Goal: Transaction & Acquisition: Book appointment/travel/reservation

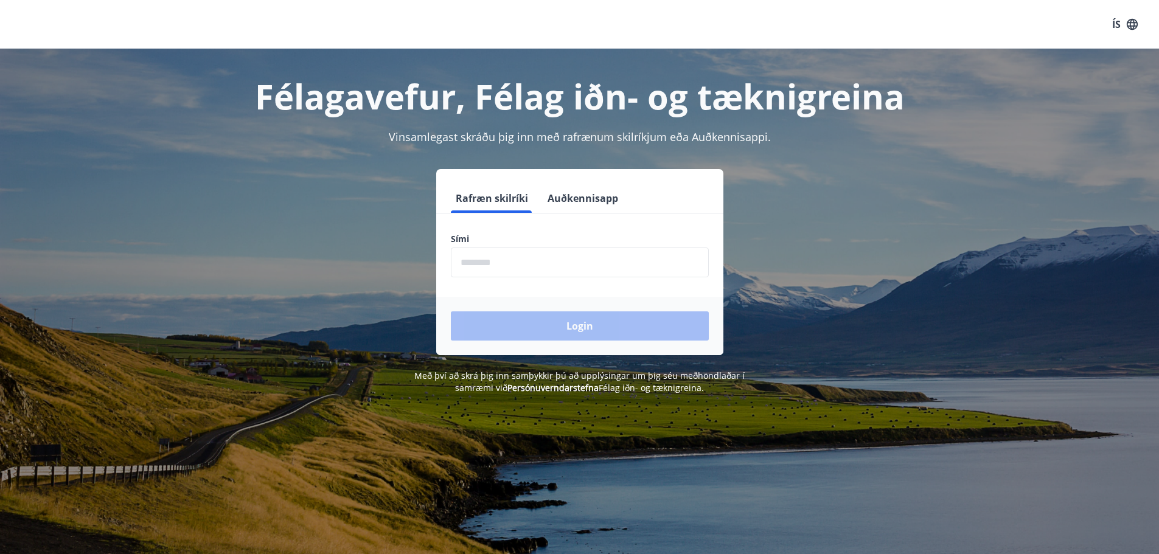
click at [469, 262] on input "phone" at bounding box center [580, 263] width 258 height 30
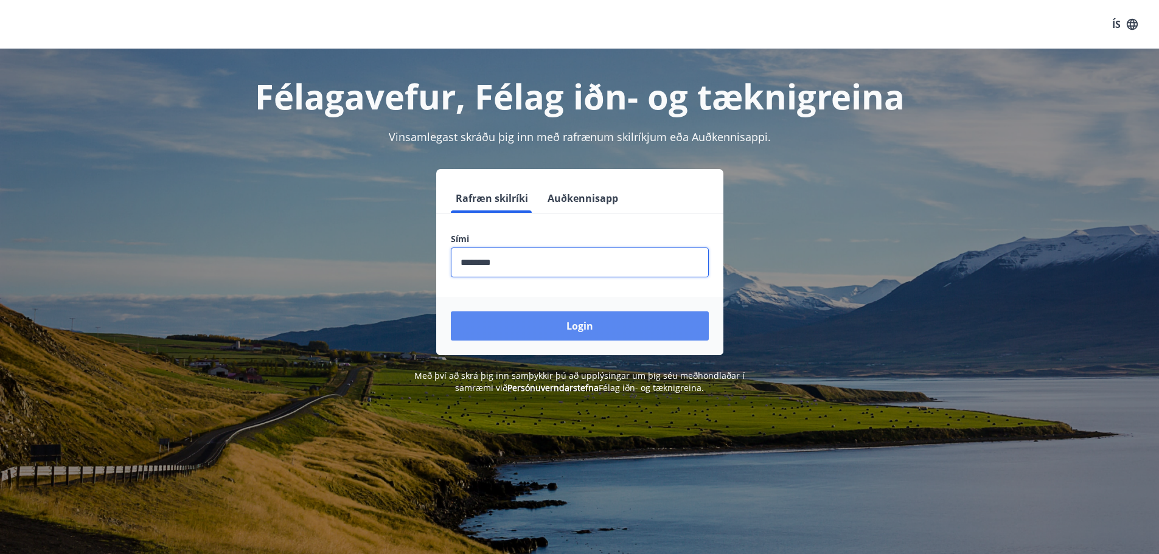
type input "********"
click at [564, 319] on button "Login" at bounding box center [580, 325] width 258 height 29
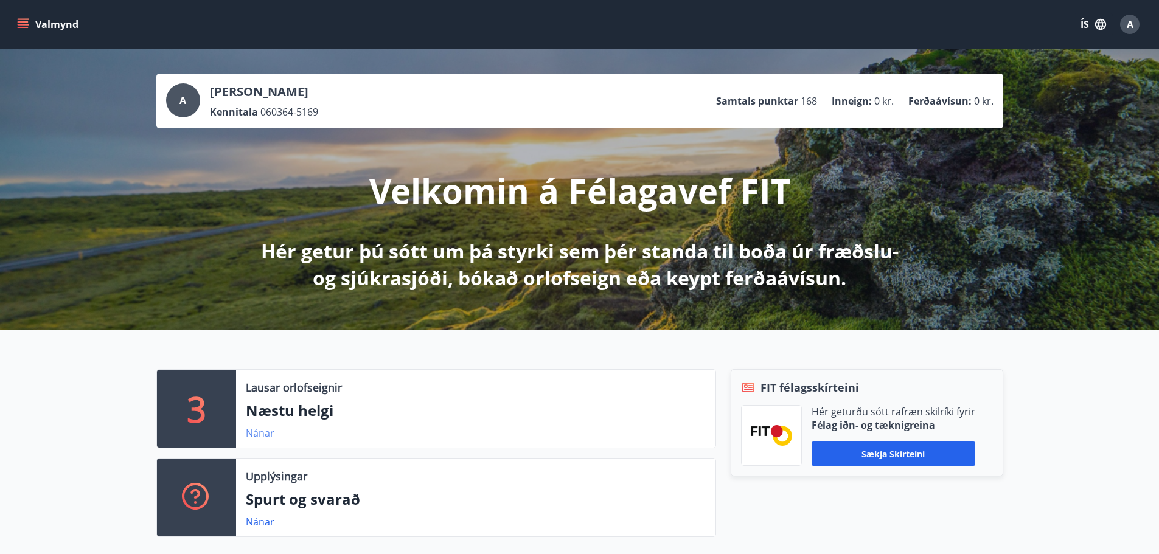
click at [255, 436] on link "Nánar" at bounding box center [260, 432] width 29 height 13
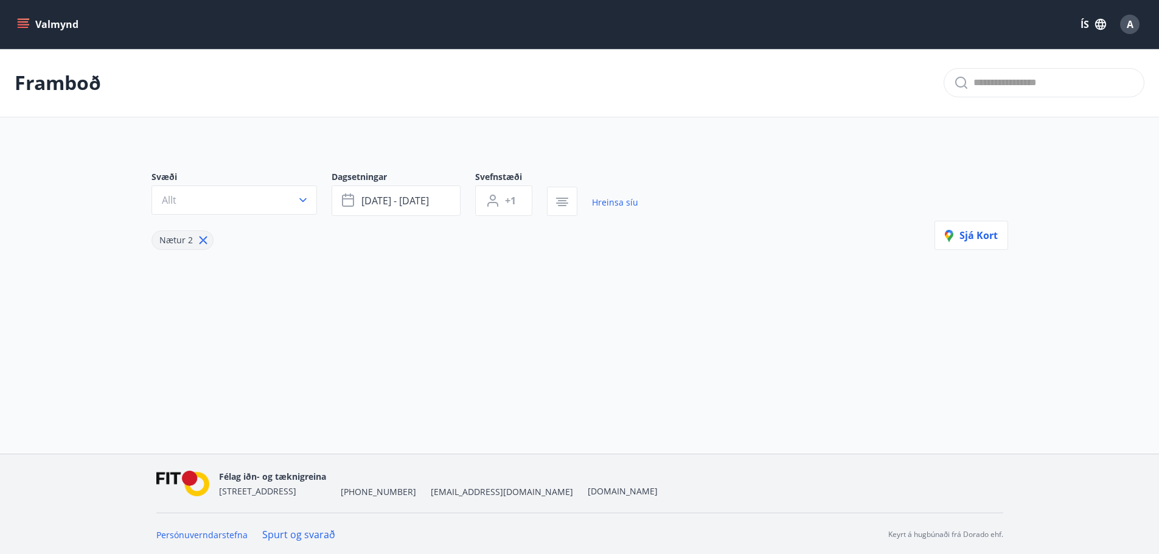
type input "*"
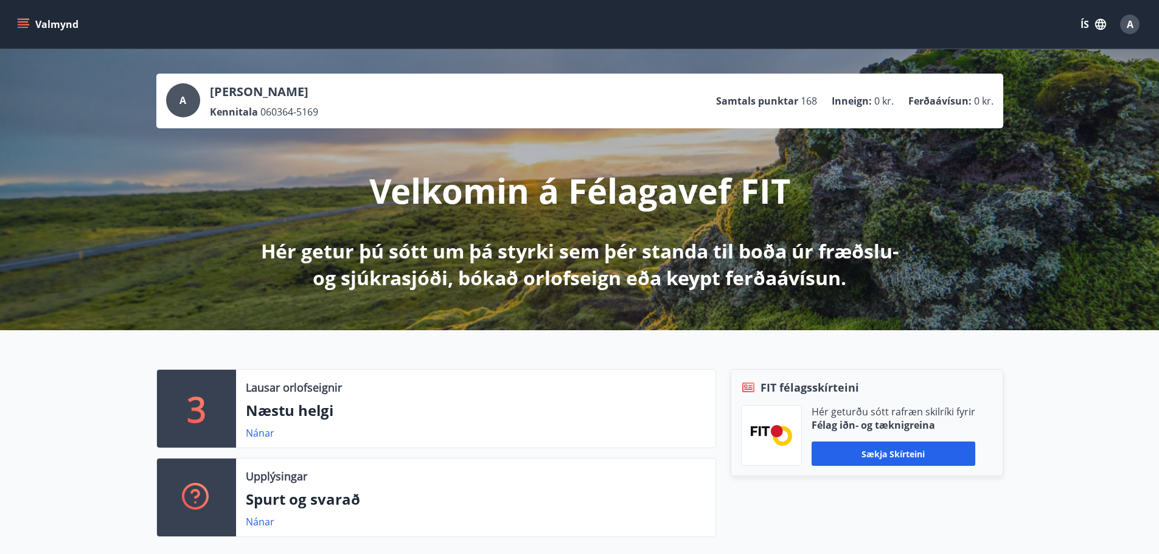
click at [22, 23] on icon "menu" at bounding box center [23, 21] width 11 height 1
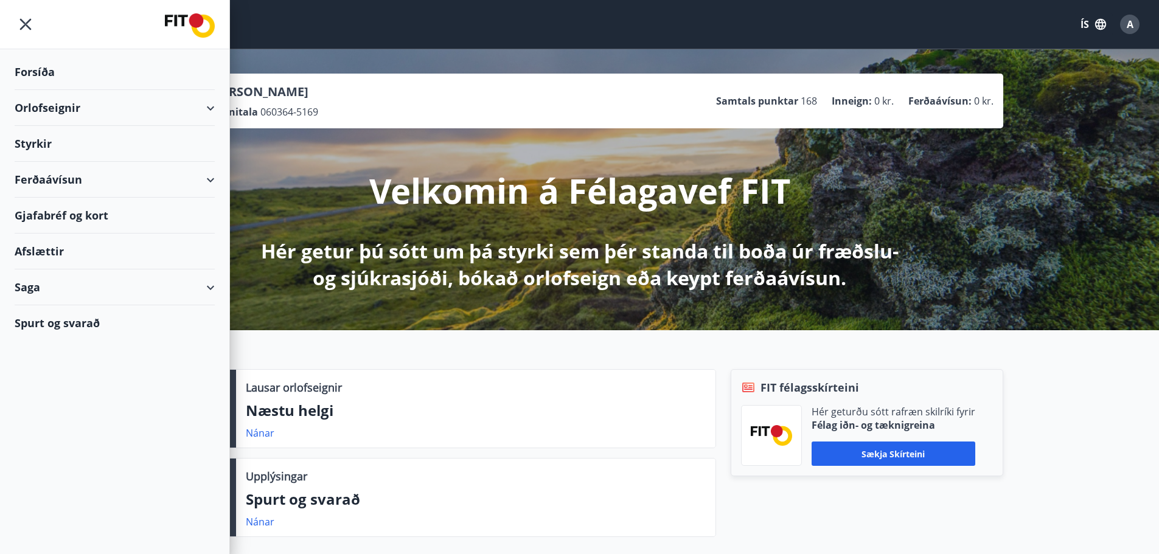
click at [208, 106] on div "Orlofseignir" at bounding box center [115, 108] width 200 height 36
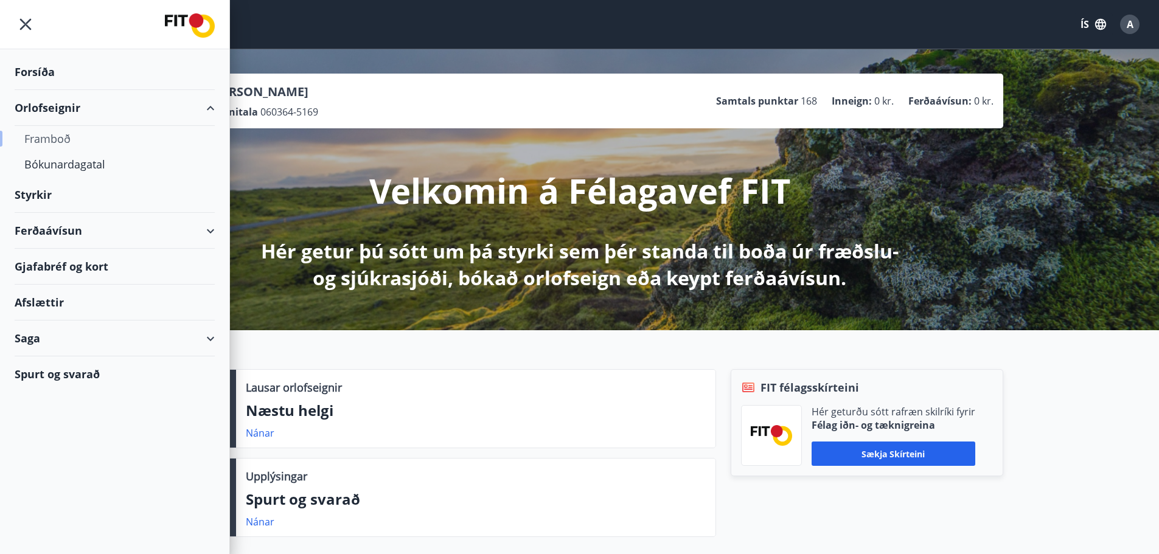
click at [57, 141] on div "Framboð" at bounding box center [114, 139] width 181 height 26
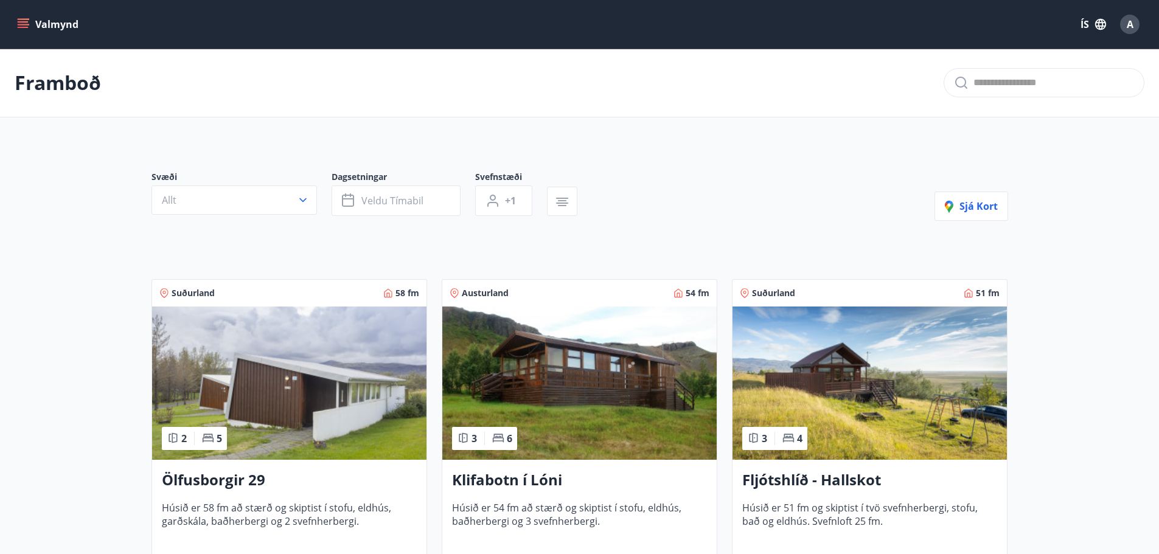
click at [28, 23] on icon "menu" at bounding box center [23, 24] width 12 height 12
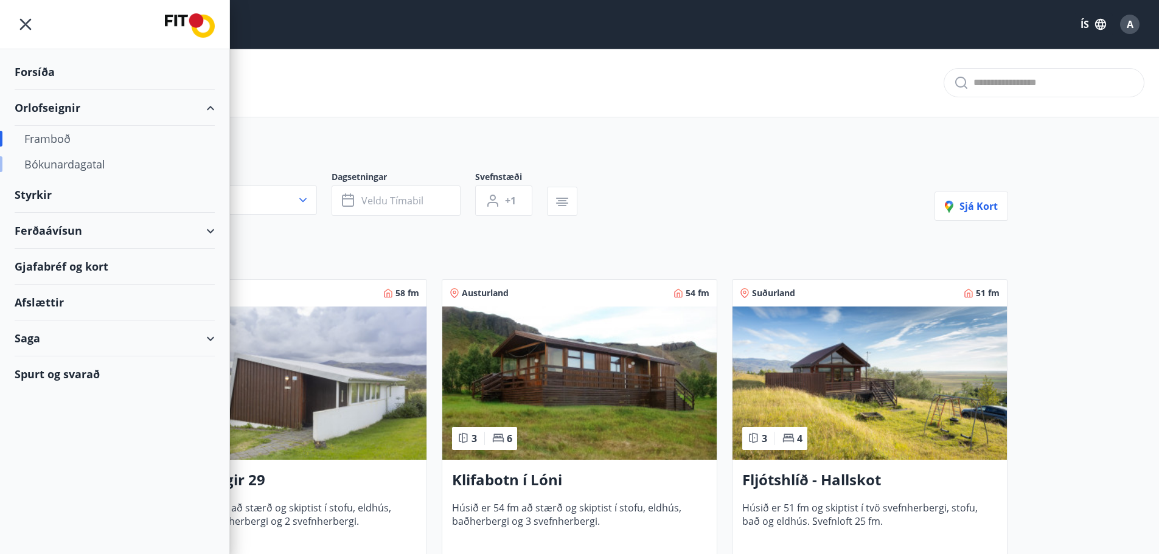
click at [53, 165] on div "Bókunardagatal" at bounding box center [114, 164] width 181 height 26
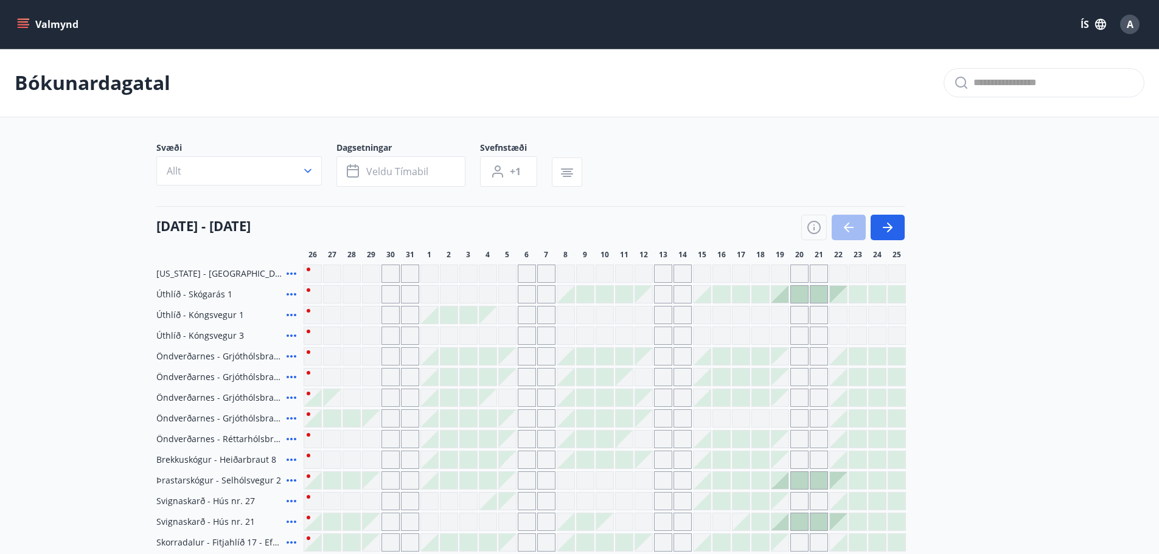
click at [25, 23] on icon "menu" at bounding box center [23, 21] width 11 height 1
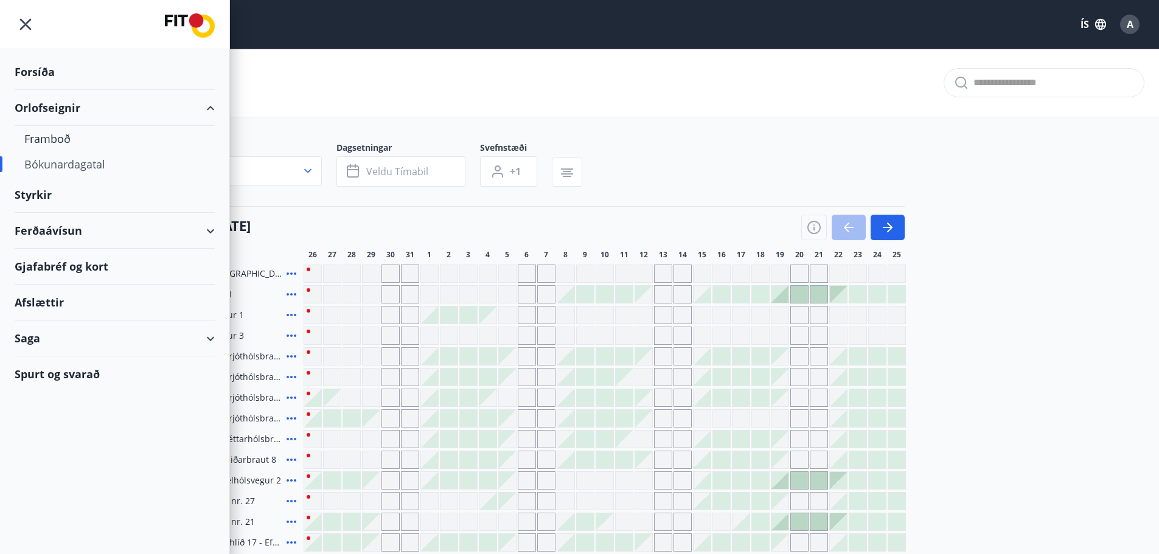
click at [365, 77] on div "Bókunardagatal" at bounding box center [579, 83] width 1159 height 69
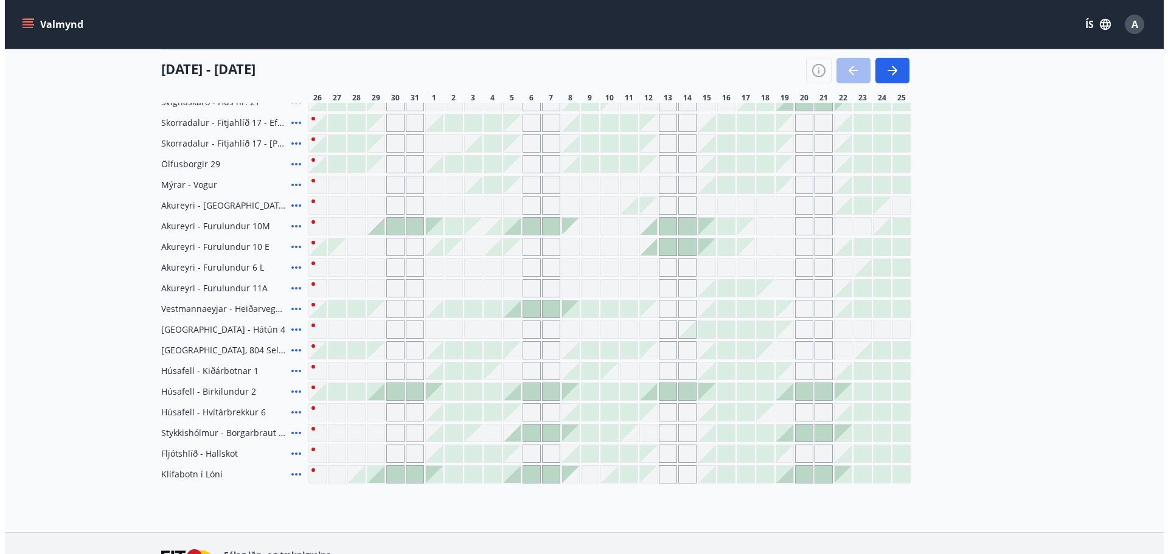
scroll to position [426, 0]
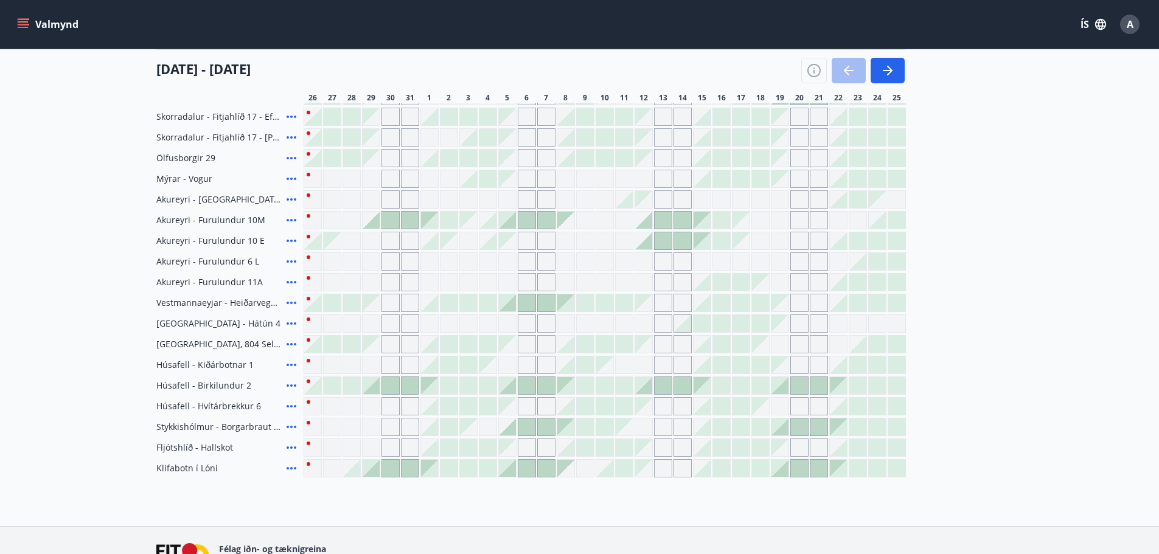
click at [1128, 24] on span "A" at bounding box center [1130, 24] width 7 height 13
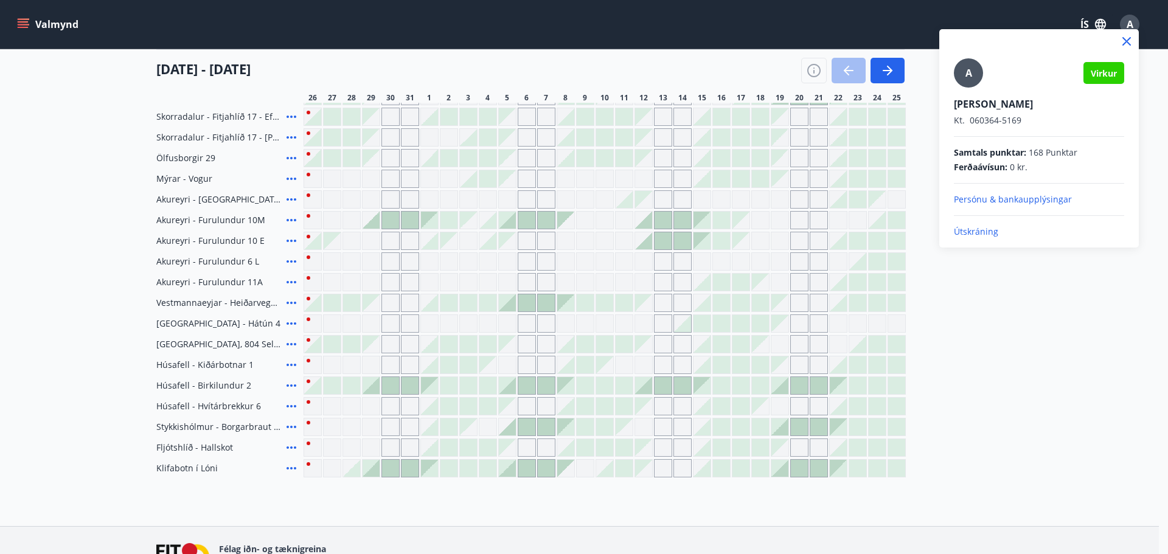
click at [971, 236] on p "Útskráning" at bounding box center [1039, 232] width 170 height 12
click at [972, 231] on p "Útskráning" at bounding box center [1039, 232] width 170 height 12
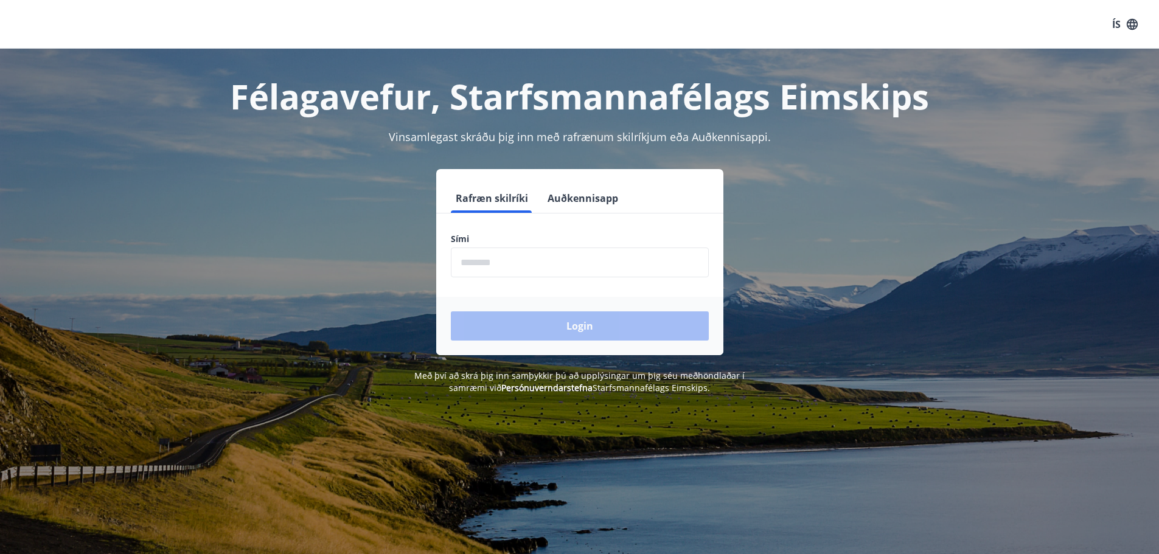
click at [476, 266] on input "phone" at bounding box center [580, 263] width 258 height 30
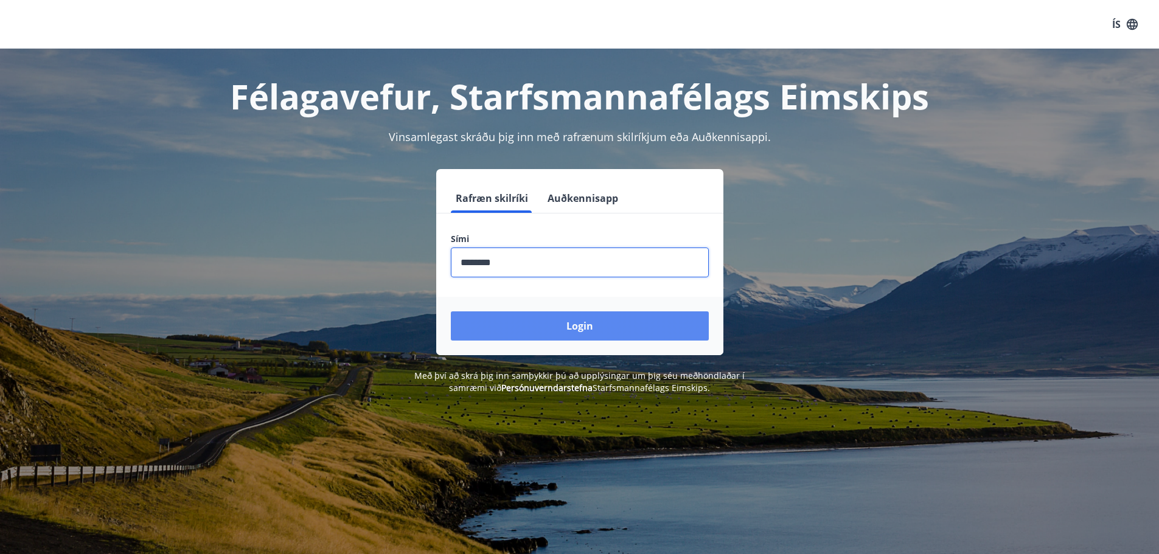
type input "********"
click at [588, 328] on button "Login" at bounding box center [580, 325] width 258 height 29
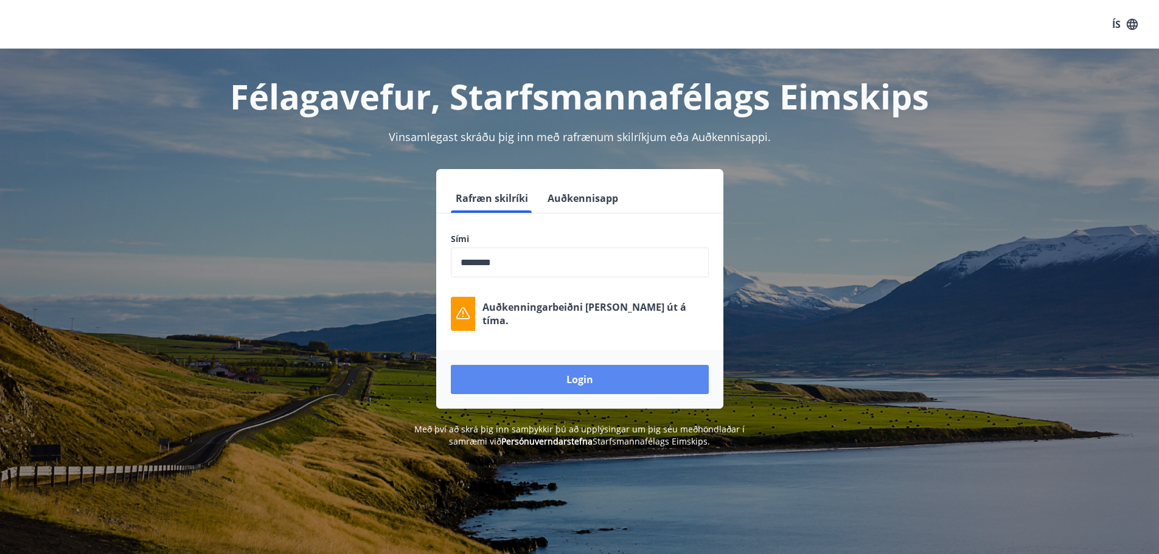
click at [582, 384] on button "Login" at bounding box center [580, 379] width 258 height 29
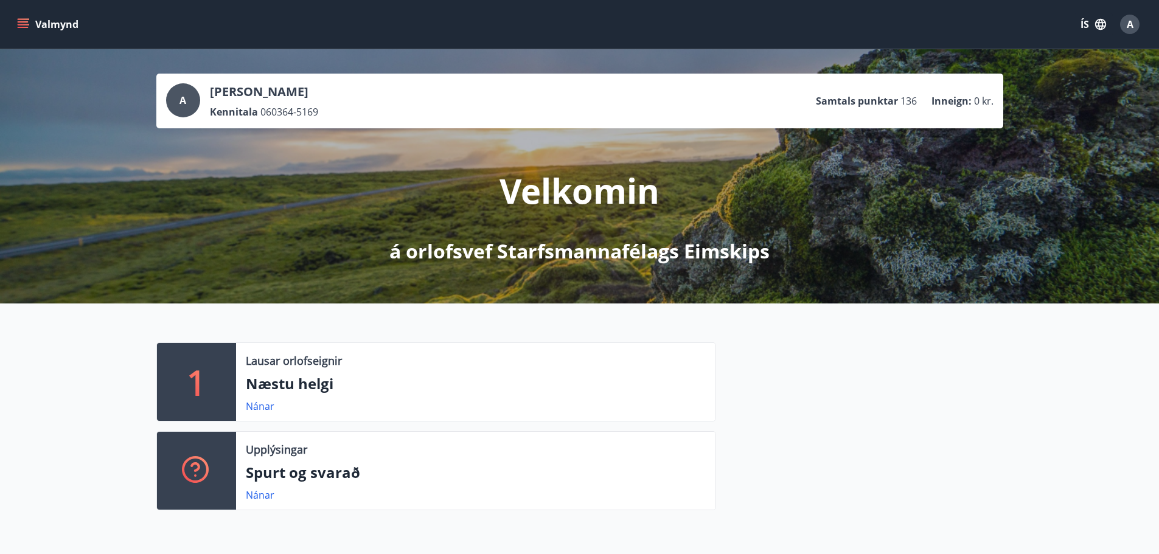
click at [32, 23] on button "Valmynd" at bounding box center [49, 24] width 69 height 22
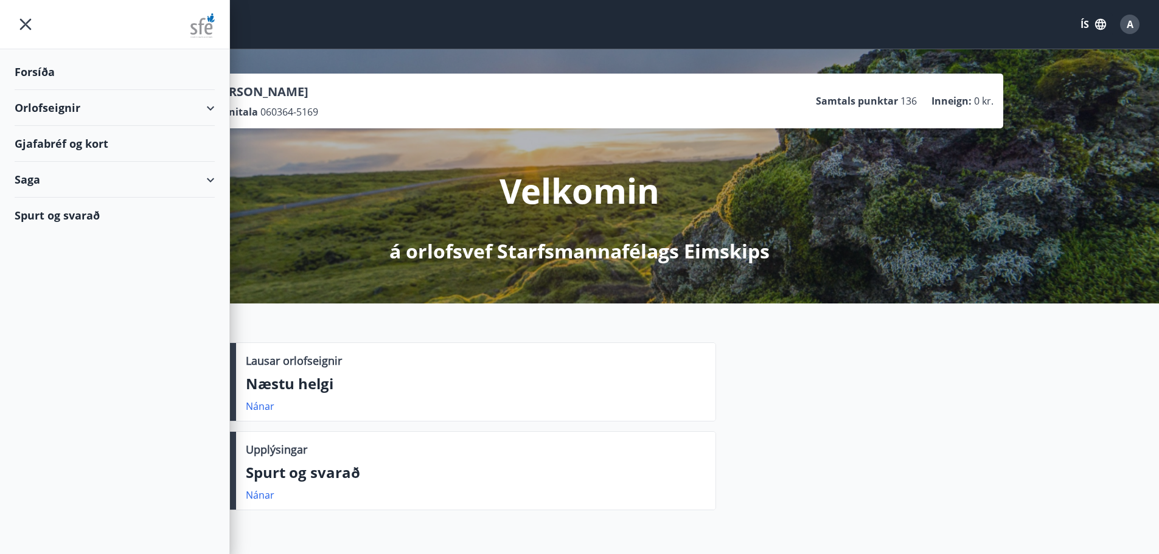
click at [204, 105] on div "Orlofseignir" at bounding box center [115, 108] width 200 height 36
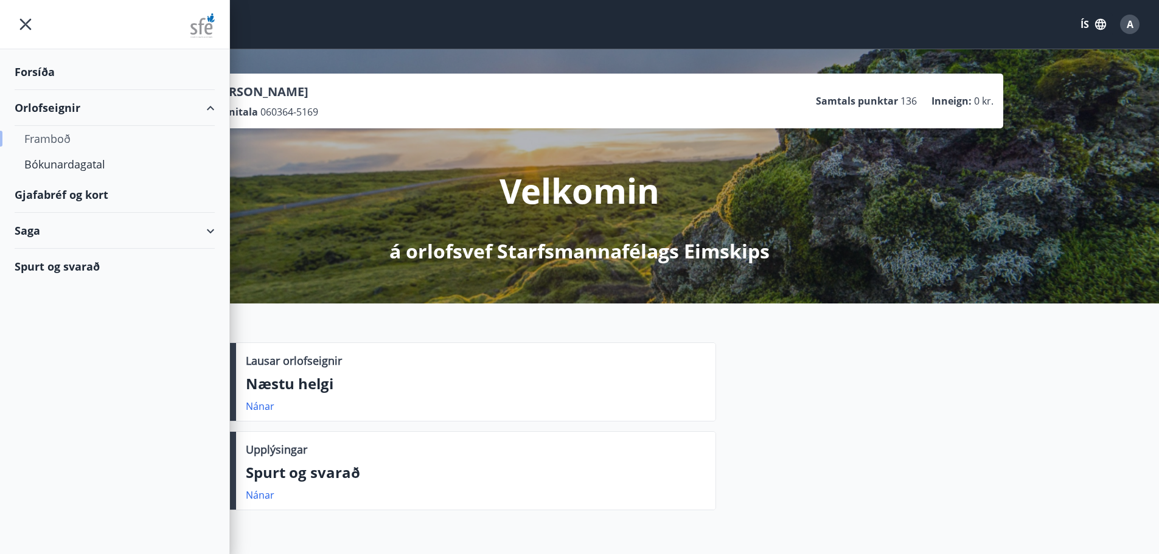
click at [52, 135] on div "Framboð" at bounding box center [114, 139] width 181 height 26
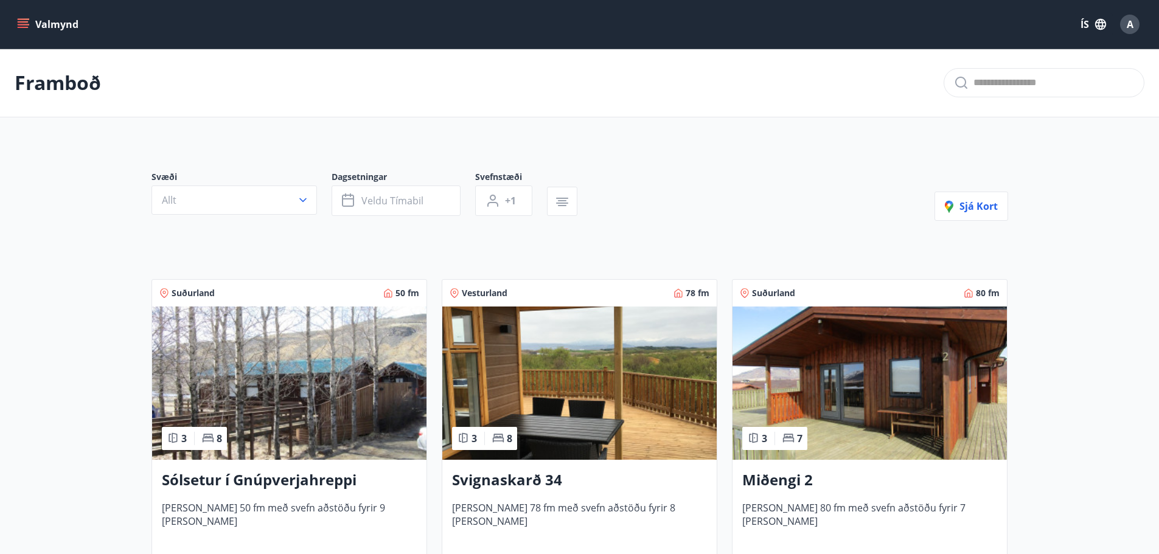
click at [24, 26] on icon "menu" at bounding box center [23, 24] width 12 height 12
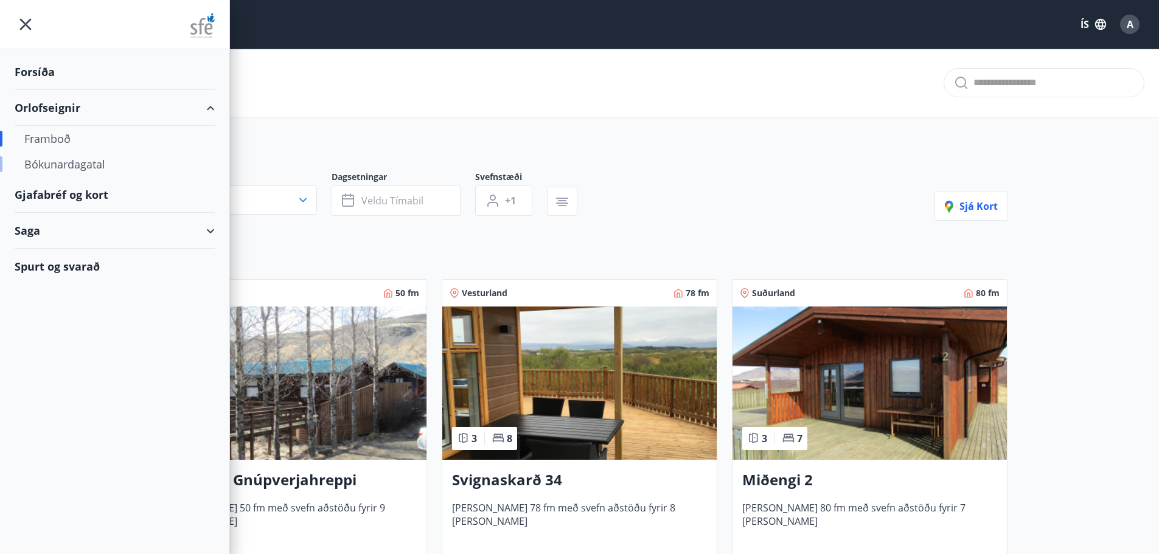
click at [54, 165] on div "Bókunardagatal" at bounding box center [114, 164] width 181 height 26
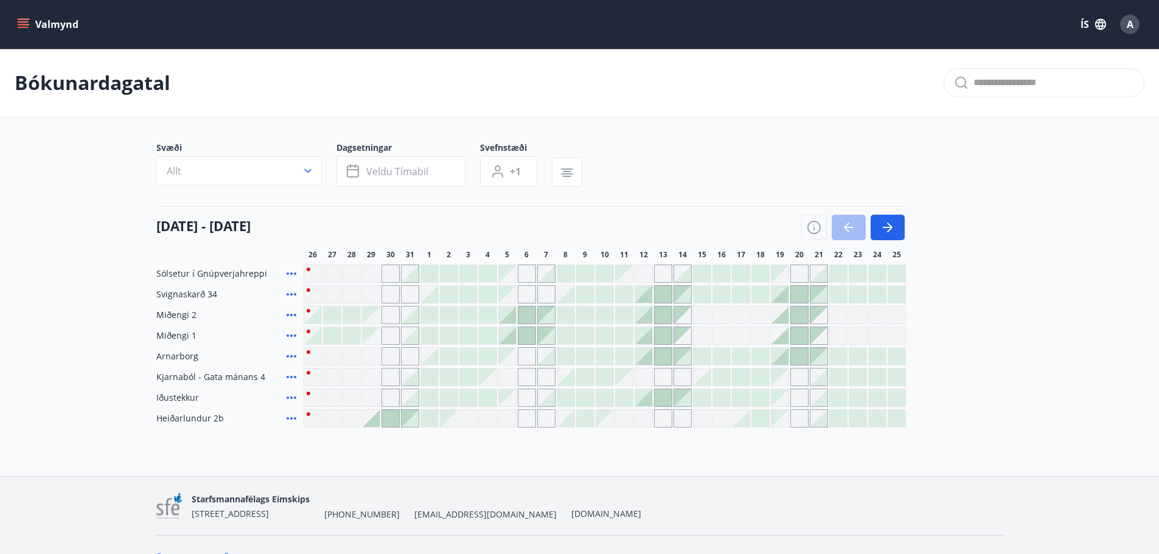
click at [508, 338] on div at bounding box center [507, 335] width 17 height 17
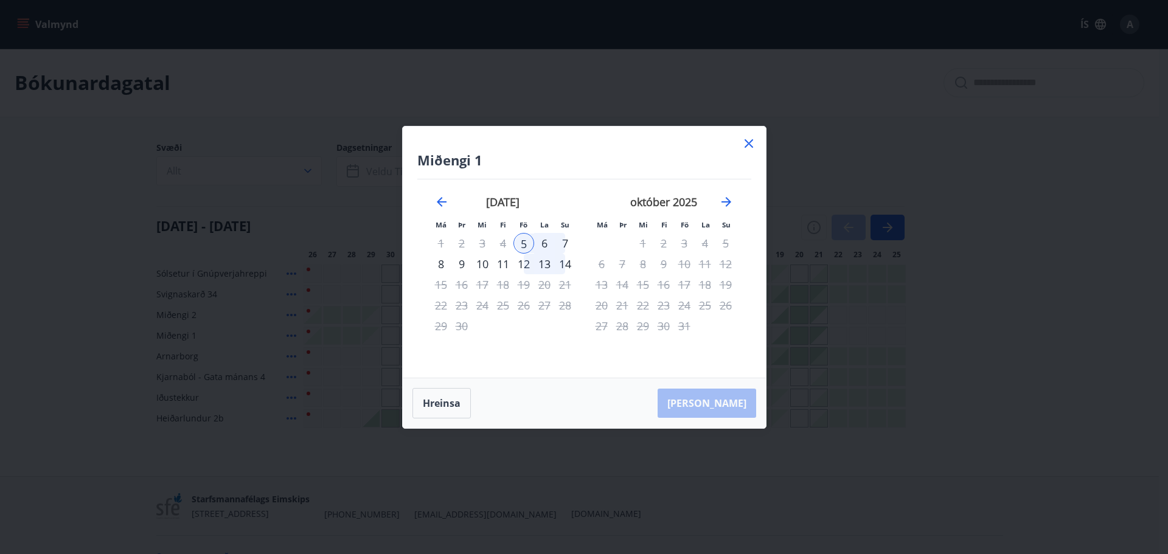
click at [563, 243] on div "7" at bounding box center [565, 243] width 21 height 21
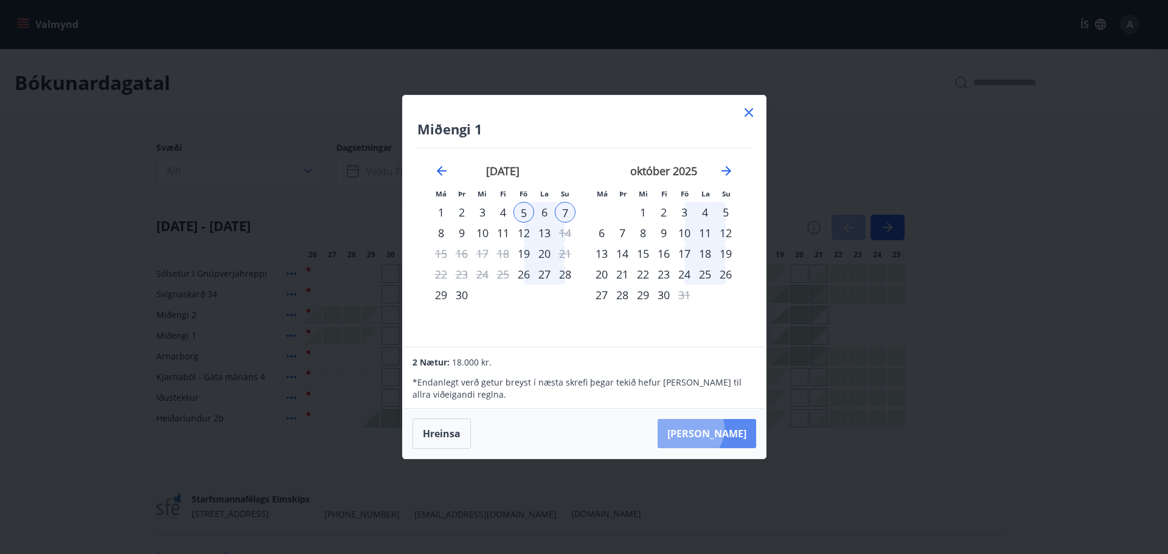
click at [726, 429] on button "Taka Frá" at bounding box center [707, 433] width 99 height 29
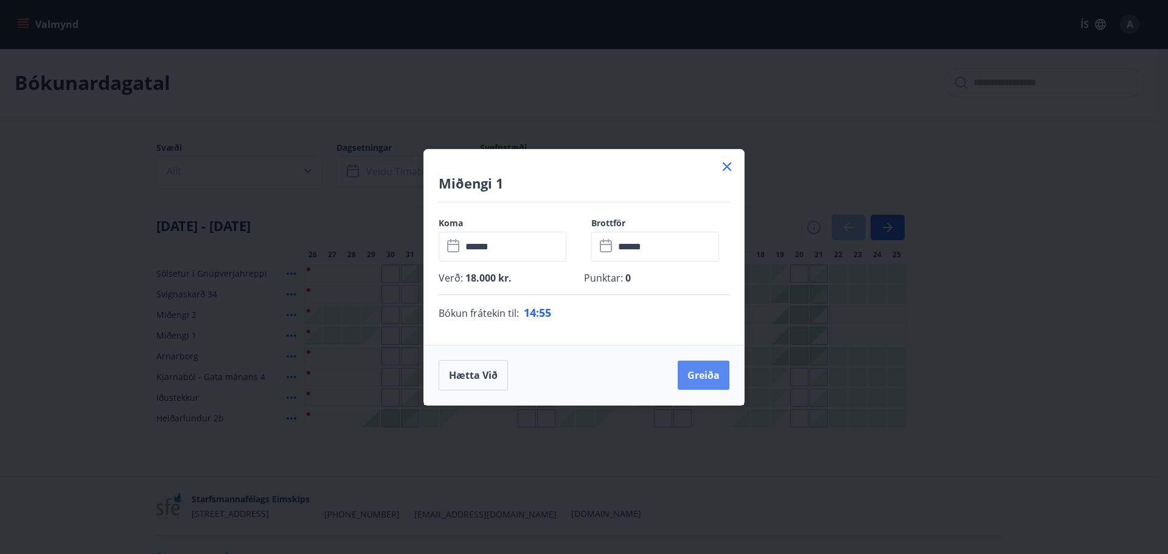
click at [703, 372] on button "Greiða" at bounding box center [704, 375] width 52 height 29
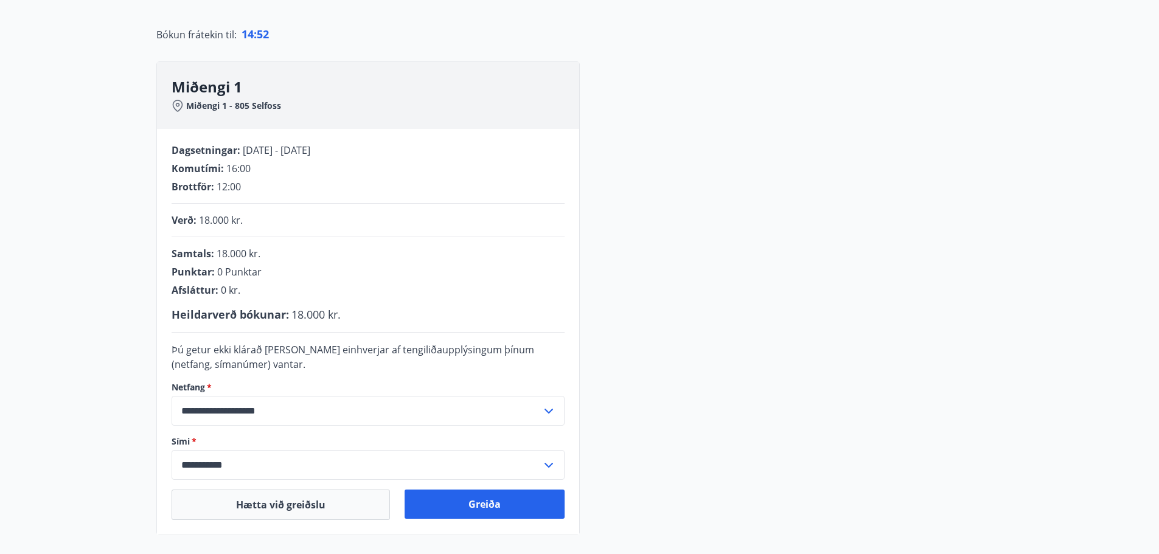
scroll to position [122, 0]
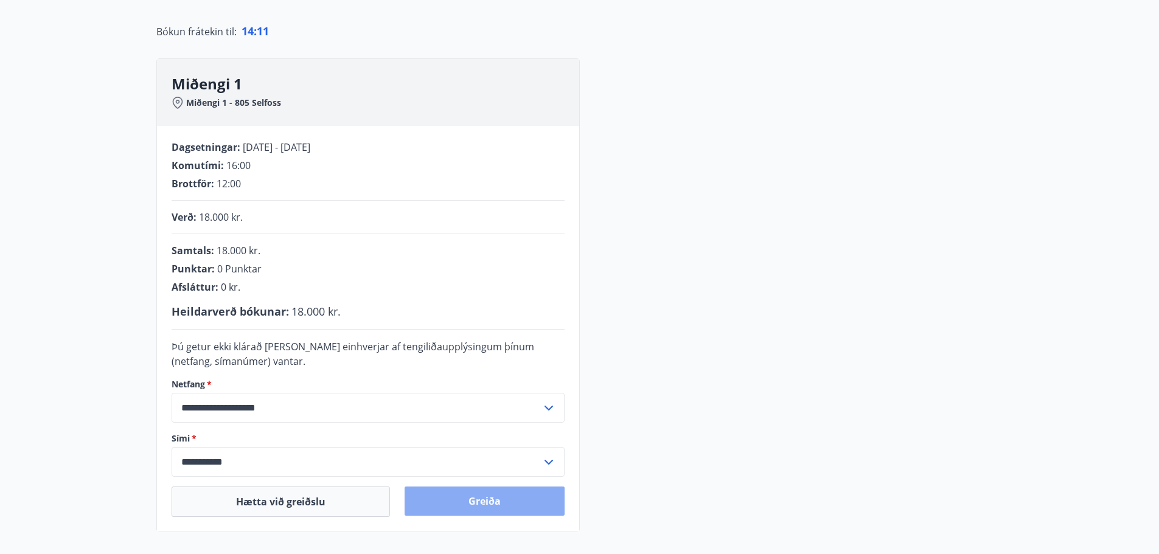
click at [476, 502] on button "Greiða" at bounding box center [485, 501] width 160 height 29
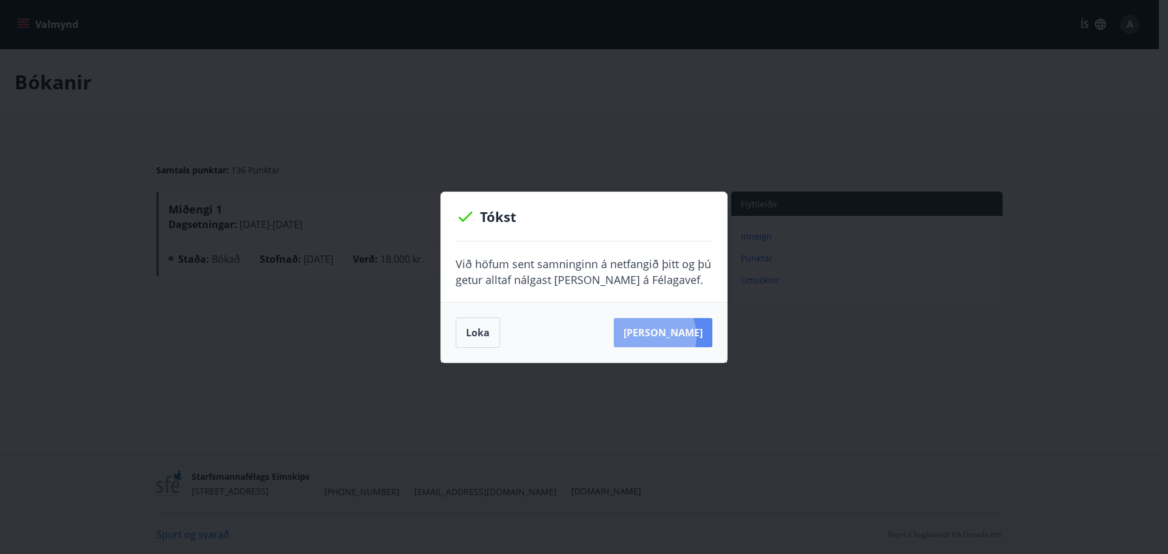
click at [669, 336] on button "[PERSON_NAME]" at bounding box center [663, 332] width 99 height 29
click at [482, 322] on button "Loka" at bounding box center [478, 333] width 44 height 30
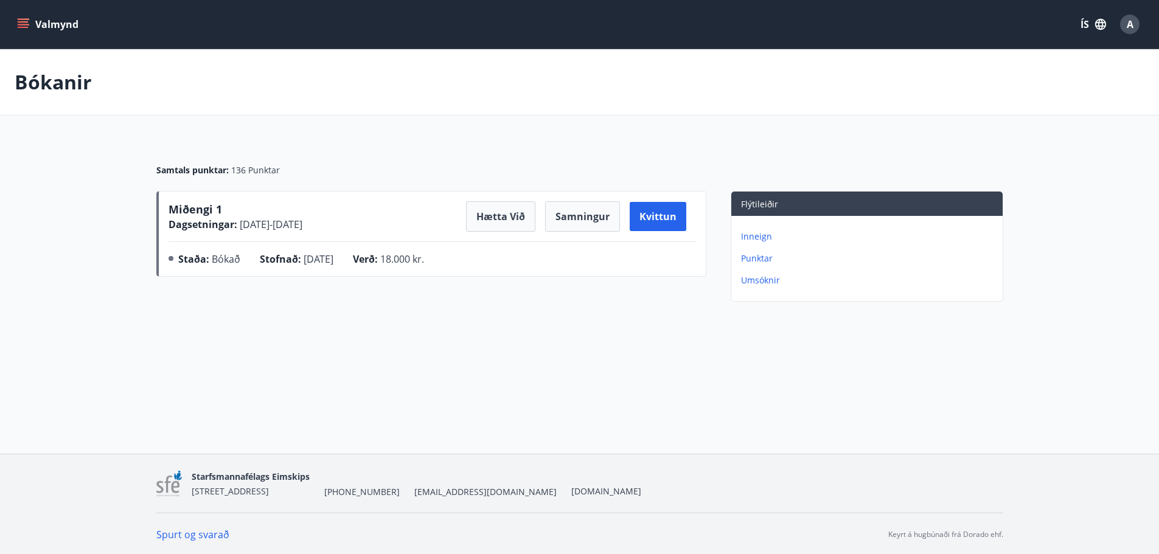
click at [19, 26] on icon "menu" at bounding box center [23, 24] width 12 height 12
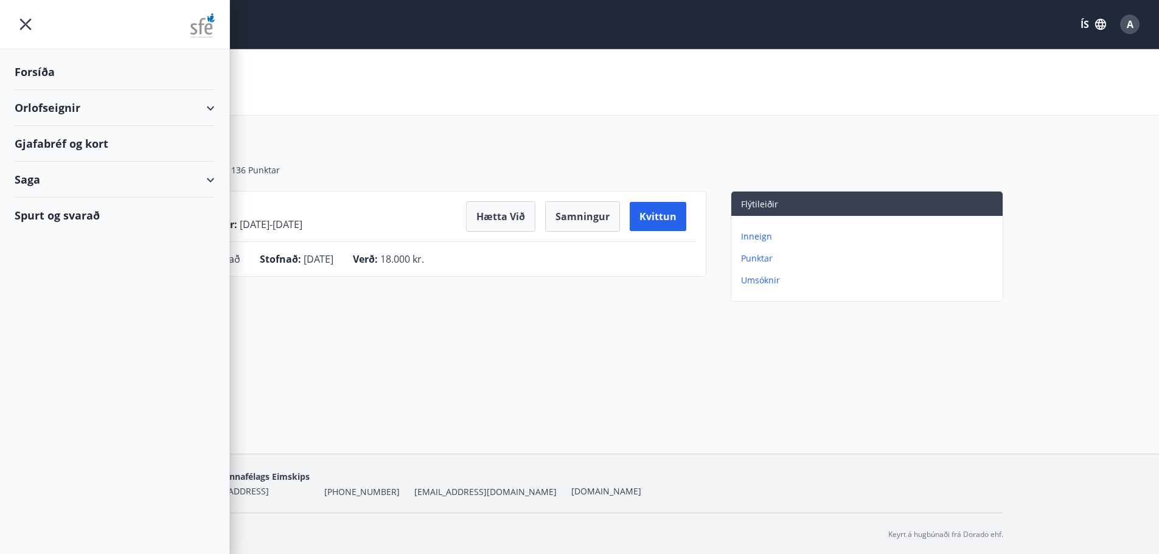
click at [48, 108] on div "Orlofseignir" at bounding box center [115, 108] width 200 height 36
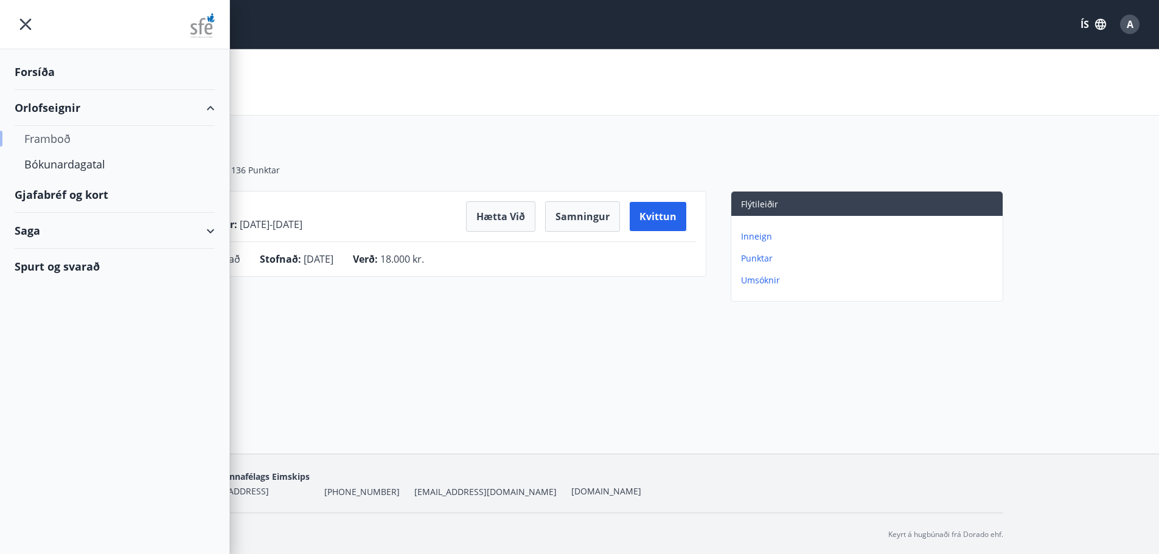
click at [52, 137] on div "Framboð" at bounding box center [114, 139] width 181 height 26
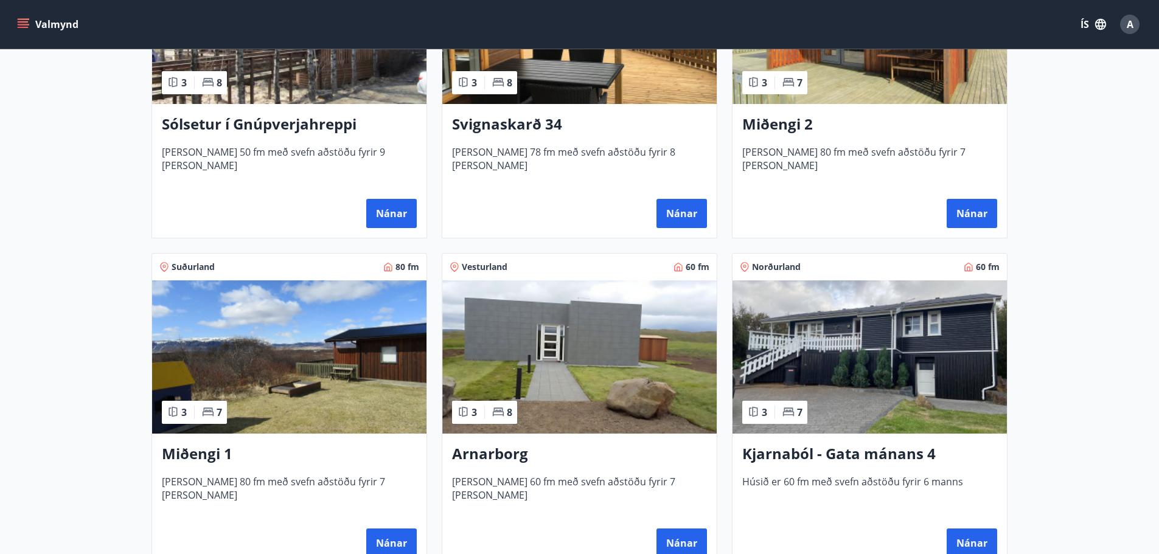
scroll to position [426, 0]
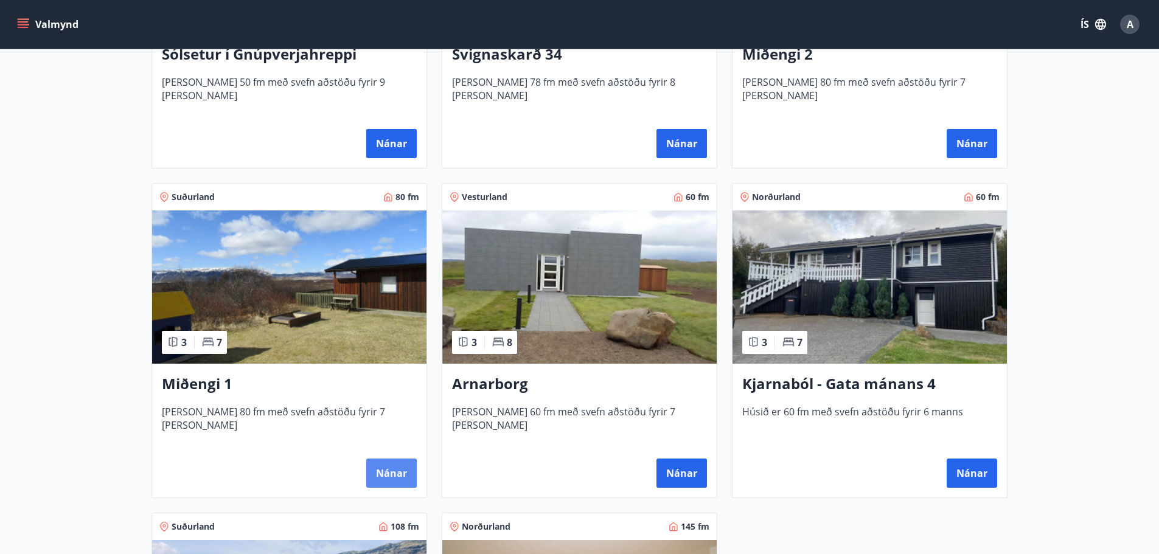
click at [391, 475] on button "Nánar" at bounding box center [391, 473] width 50 height 29
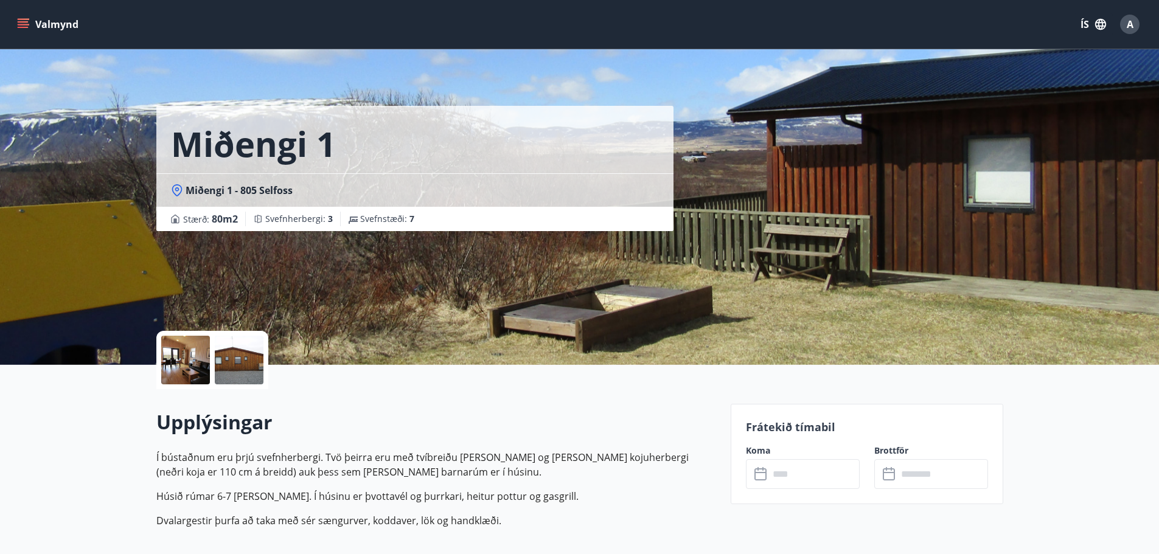
click at [178, 361] on div at bounding box center [185, 360] width 49 height 49
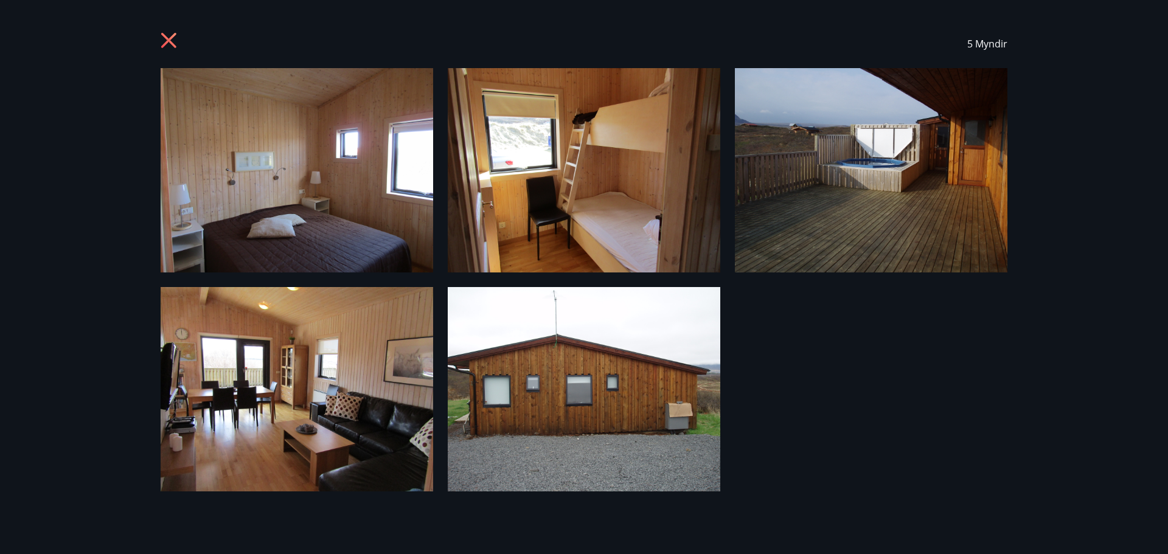
click at [172, 41] on icon at bounding box center [170, 41] width 19 height 19
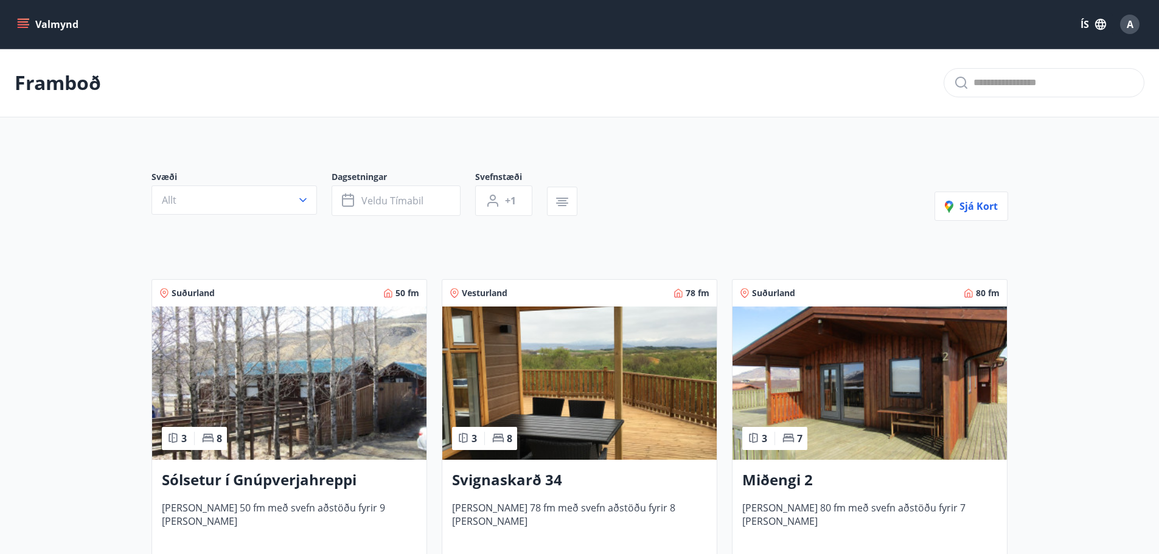
click at [294, 482] on h3 "Sólsetur í Gnúpverjahreppi" at bounding box center [289, 481] width 255 height 22
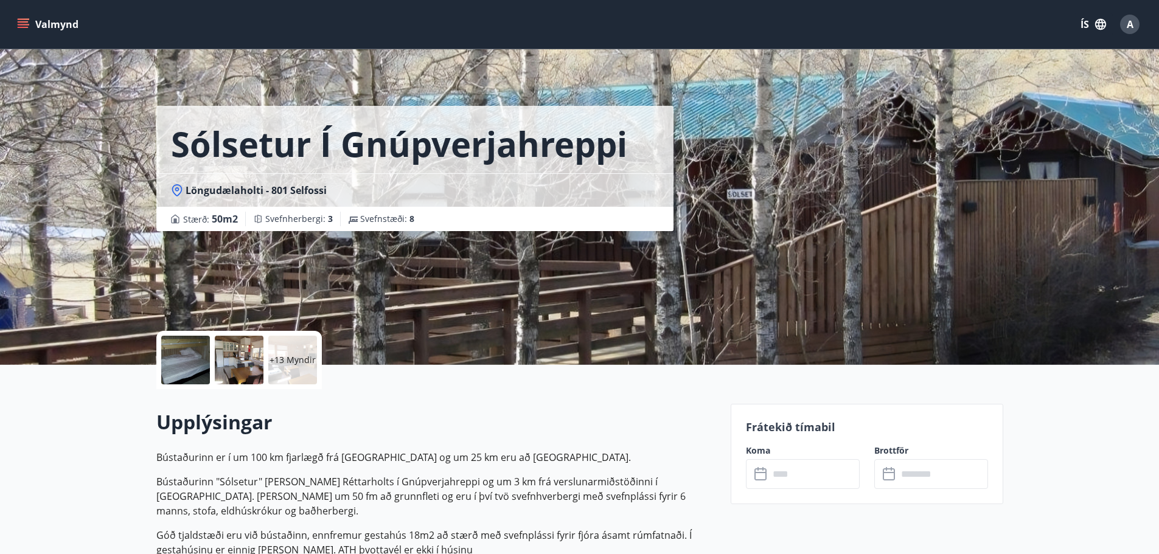
click at [189, 370] on div at bounding box center [185, 360] width 49 height 49
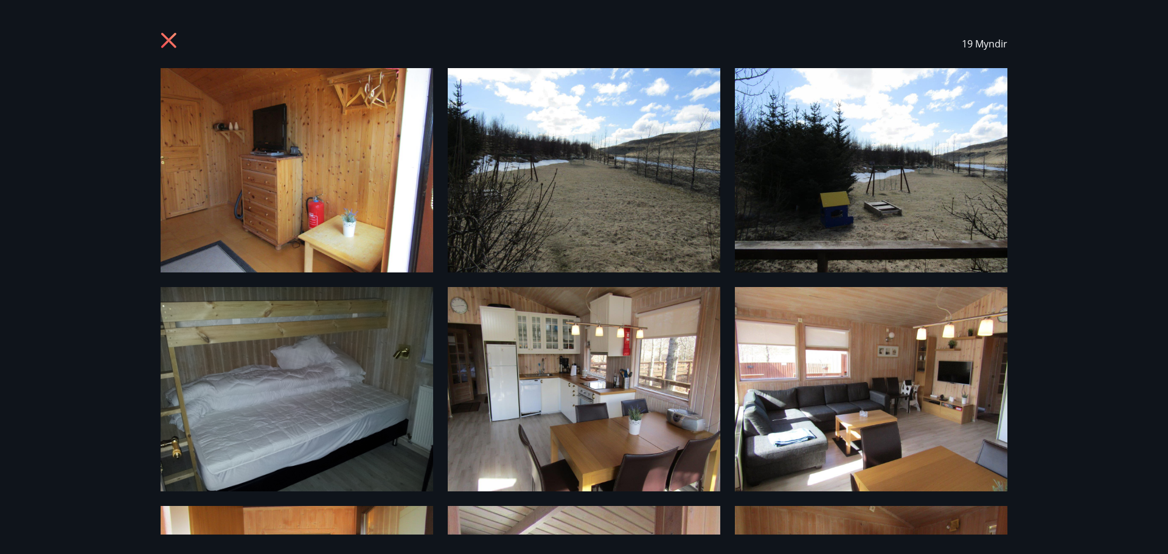
click at [165, 40] on icon at bounding box center [170, 41] width 19 height 19
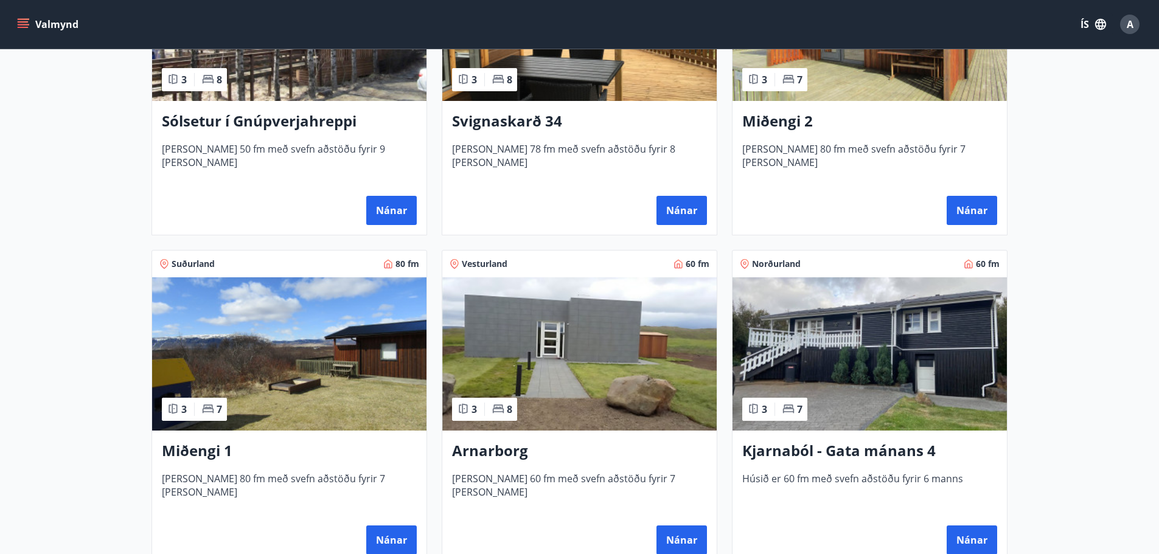
scroll to position [367, 0]
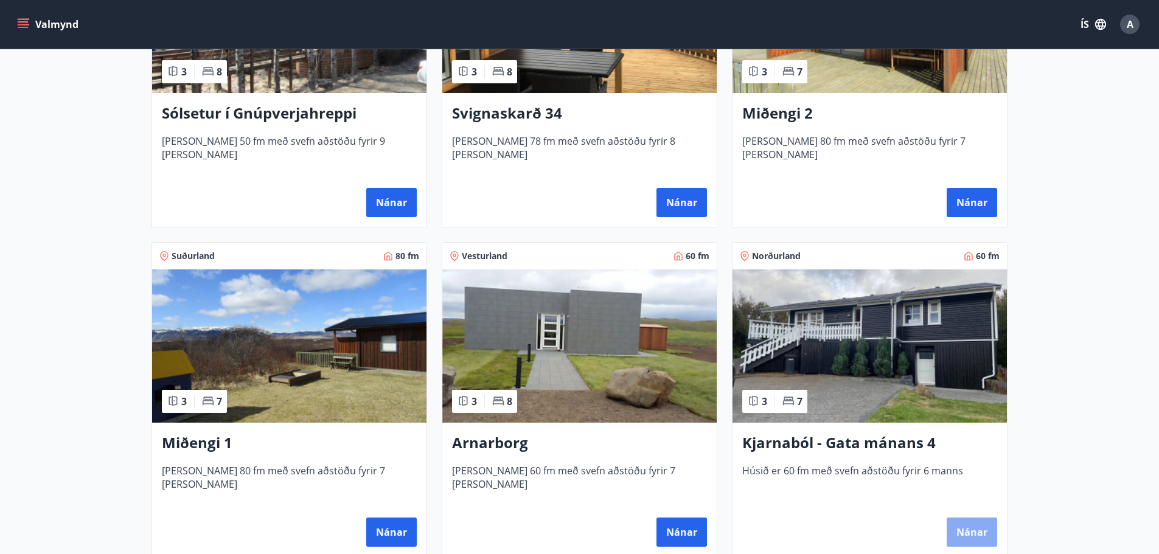
click at [976, 535] on button "Nánar" at bounding box center [972, 532] width 50 height 29
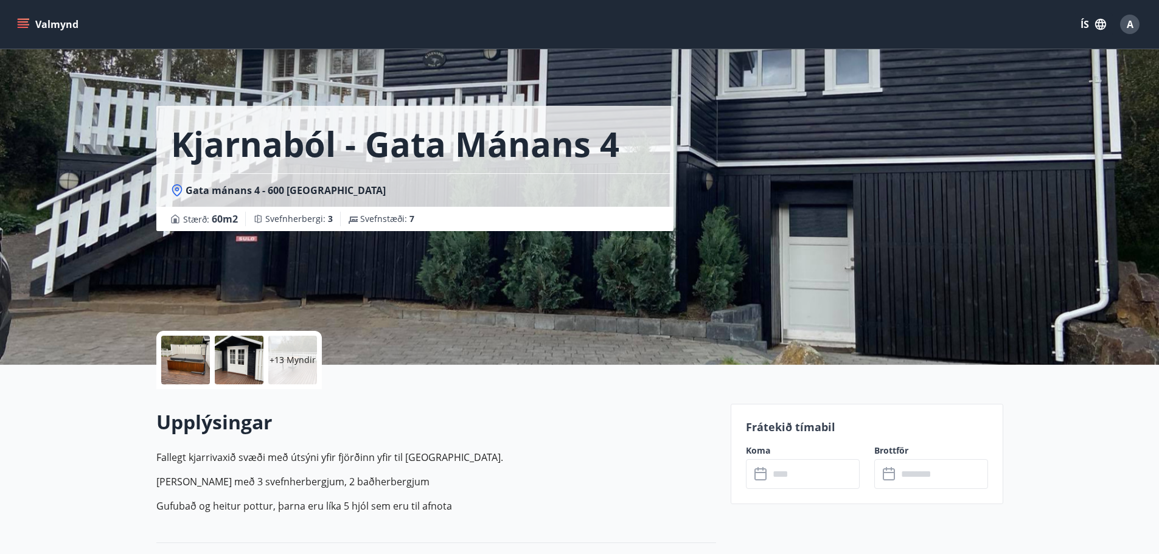
click at [186, 363] on div at bounding box center [185, 360] width 49 height 49
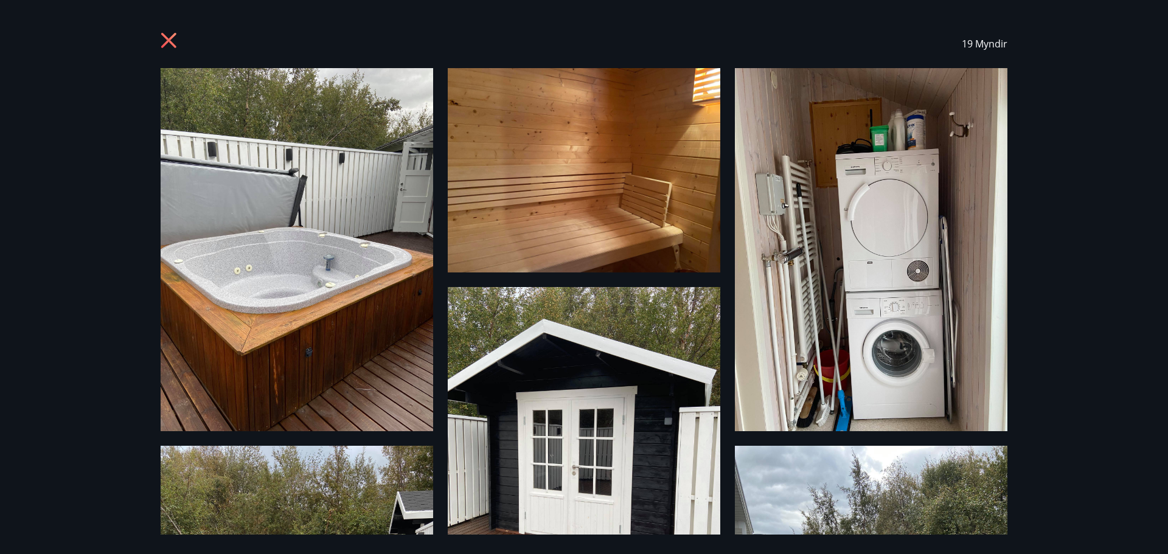
click at [169, 34] on icon at bounding box center [170, 41] width 19 height 19
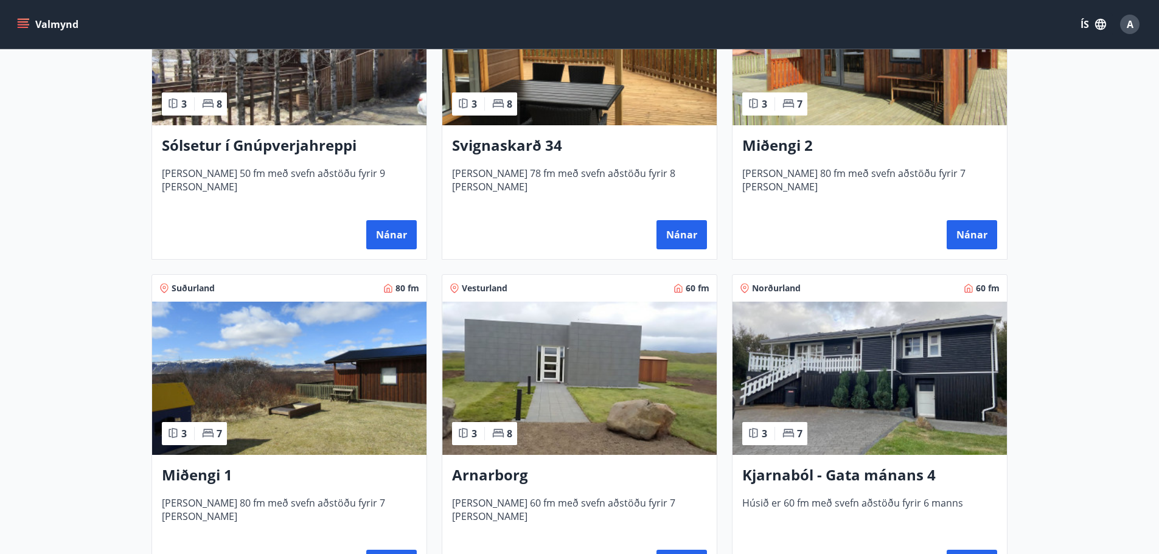
scroll to position [365, 0]
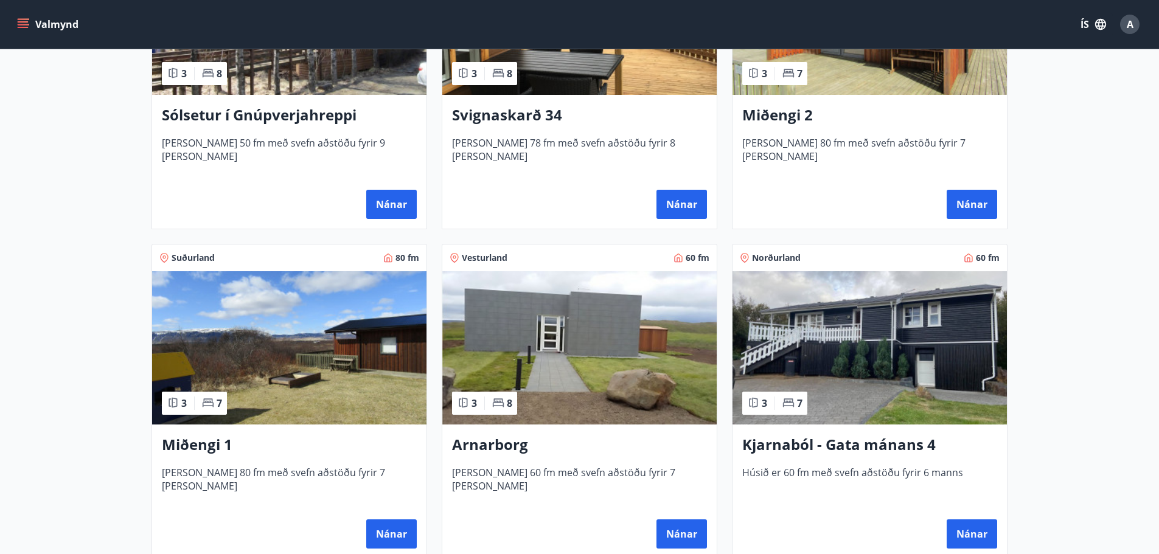
click at [275, 117] on h3 "Sólsetur í Gnúpverjahreppi" at bounding box center [289, 116] width 255 height 22
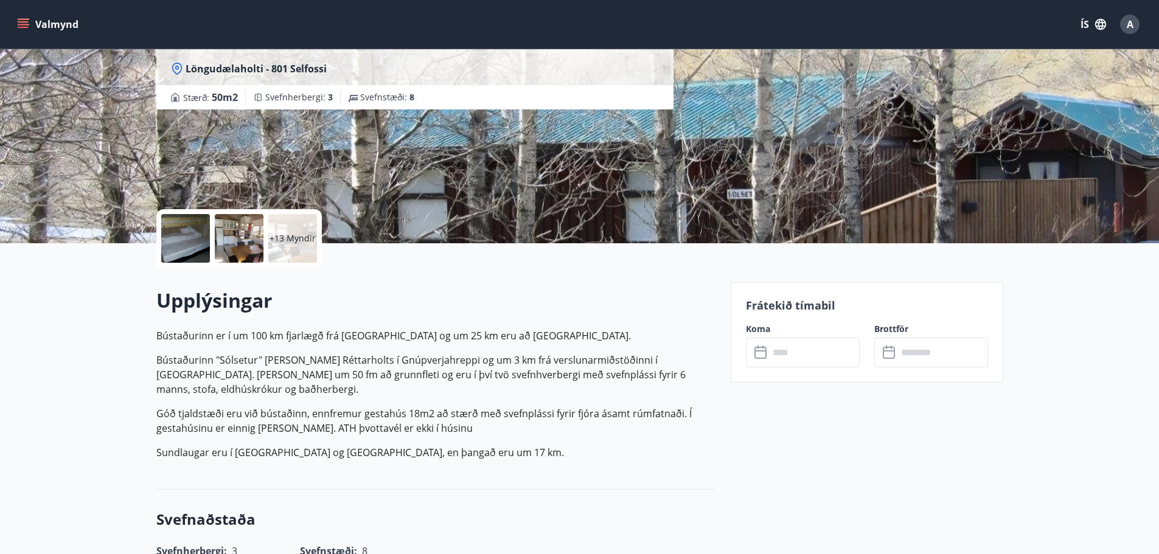
scroll to position [182, 0]
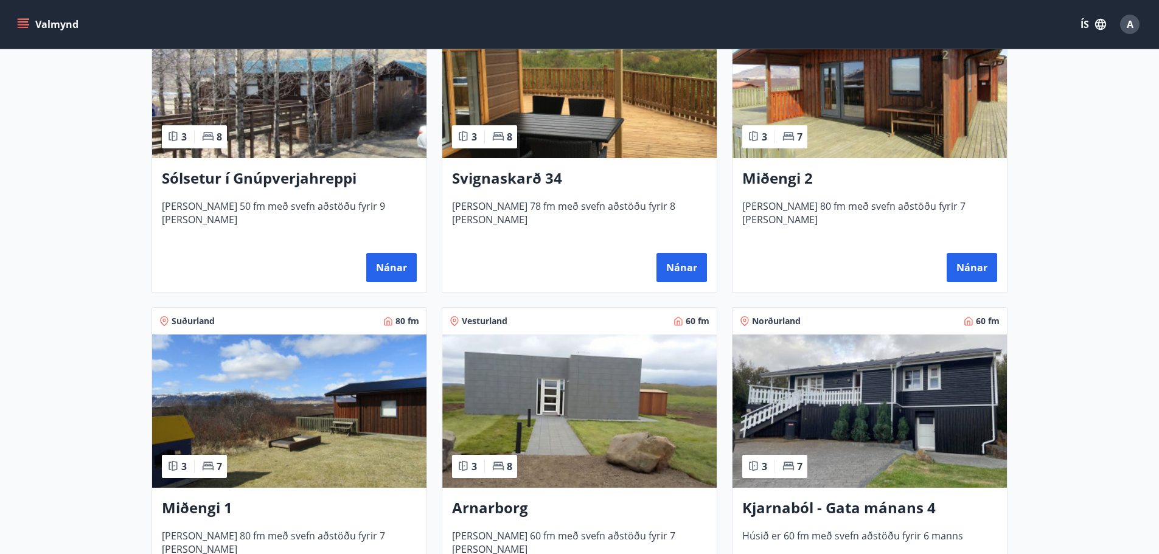
scroll to position [304, 0]
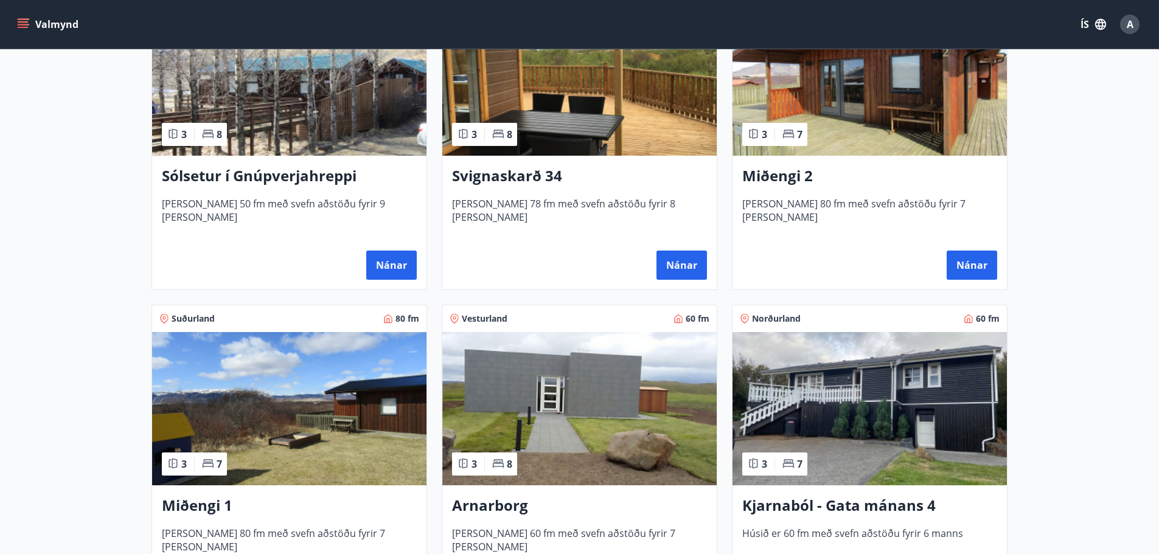
click at [187, 508] on h3 "Miðengi 1" at bounding box center [289, 506] width 255 height 22
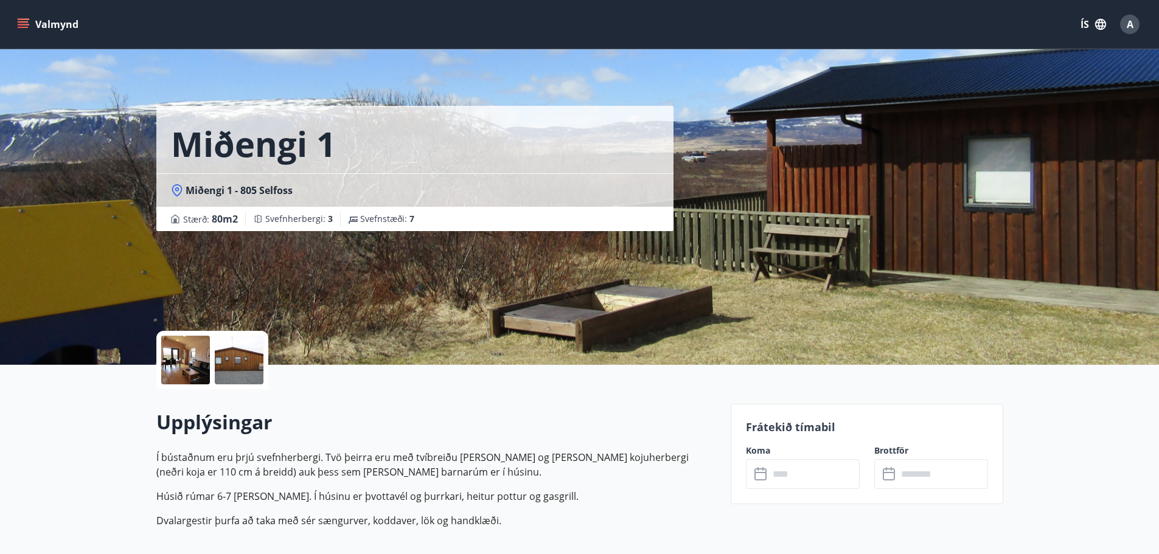
click at [222, 353] on div at bounding box center [239, 360] width 49 height 49
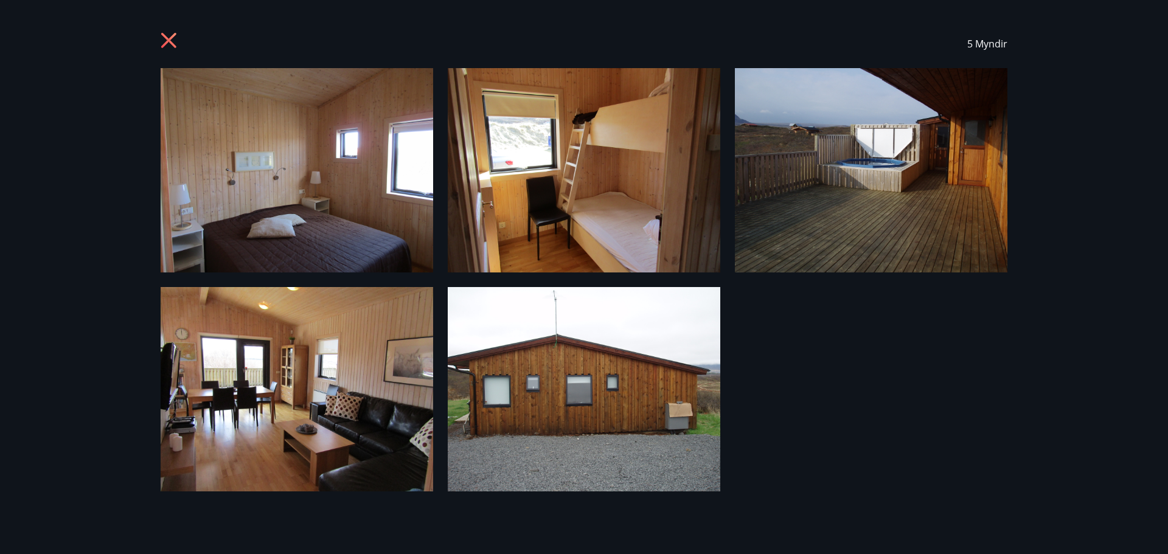
click at [172, 40] on icon at bounding box center [170, 41] width 19 height 19
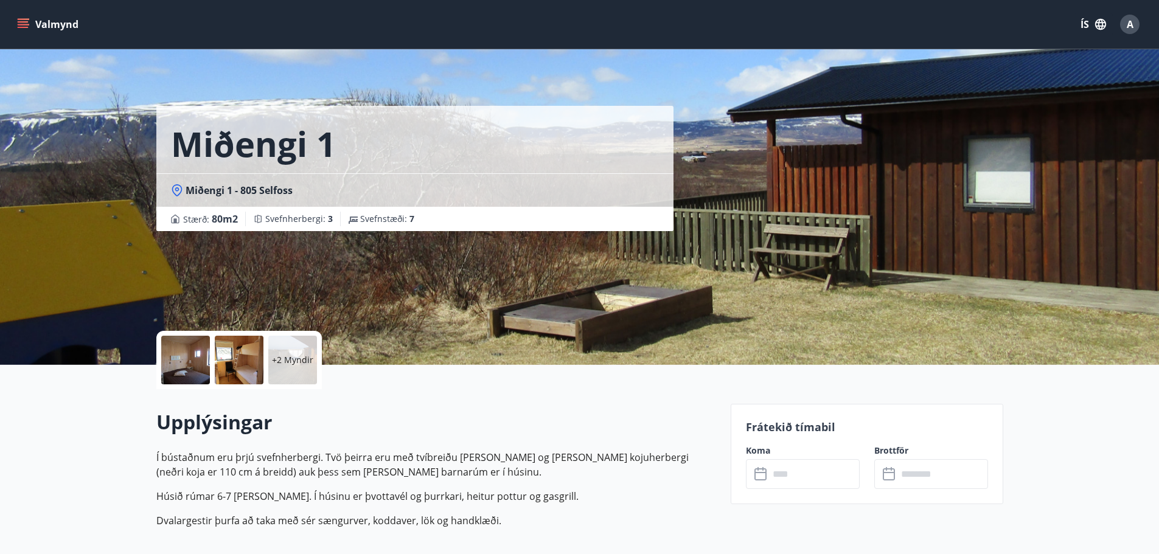
click at [1131, 26] on span "A" at bounding box center [1130, 24] width 7 height 13
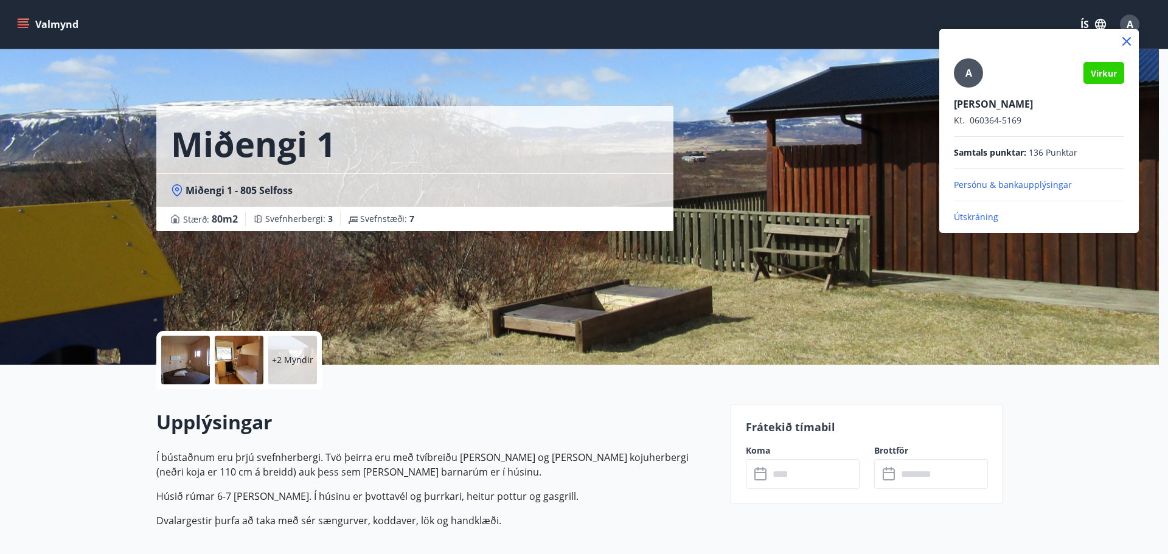
click at [972, 218] on p "Útskráning" at bounding box center [1039, 217] width 170 height 12
